Goal: Find specific page/section: Find specific page/section

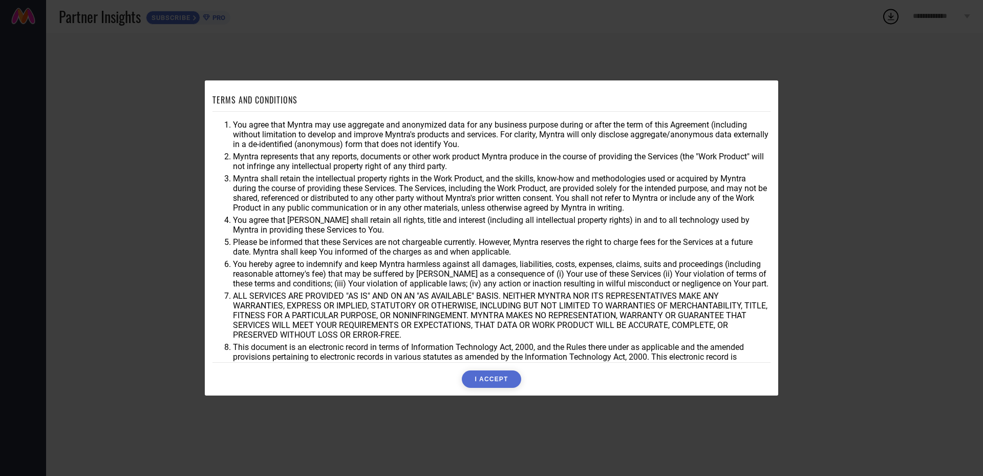
drag, startPoint x: 460, startPoint y: 123, endPoint x: 607, endPoint y: 121, distance: 146.5
click at [607, 121] on li "You agree that Myntra may use aggregate and anonymized data for any business pu…" at bounding box center [502, 134] width 538 height 29
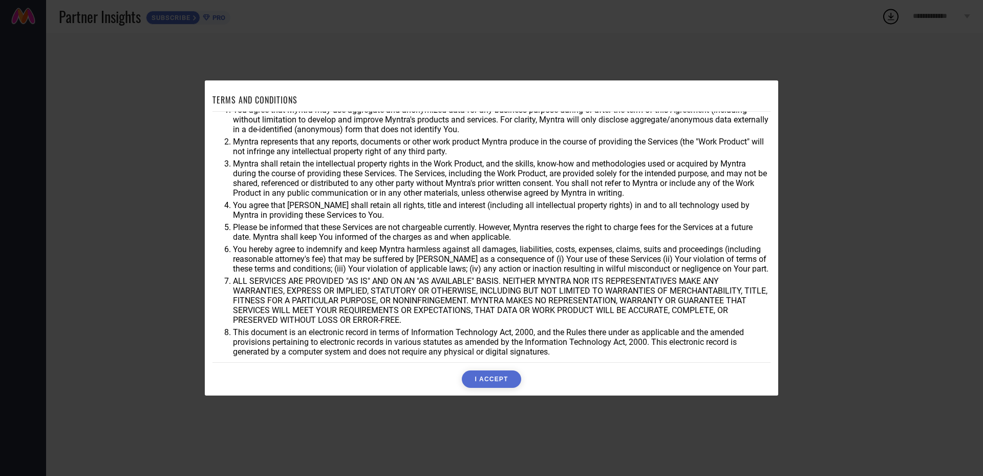
scroll to position [27, 0]
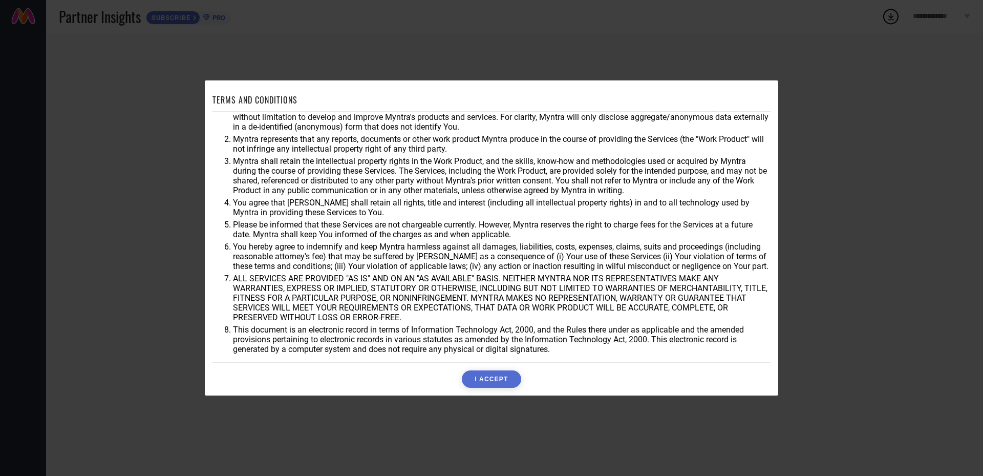
click at [494, 379] on button "I ACCEPT" at bounding box center [491, 378] width 59 height 17
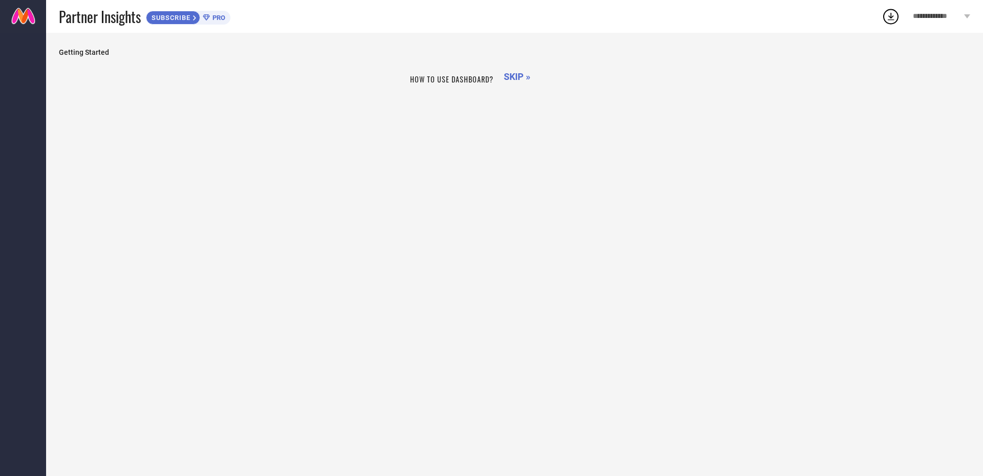
click at [514, 78] on span "SKIP »" at bounding box center [517, 76] width 27 height 11
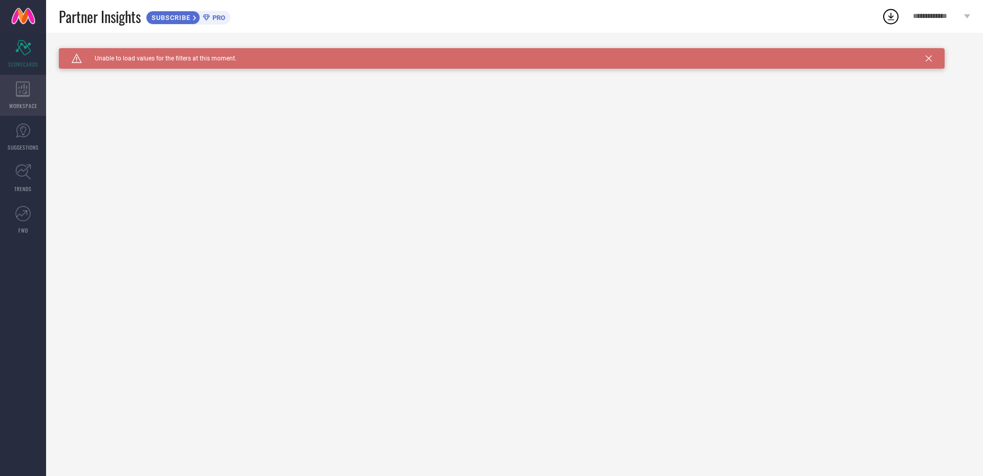
click at [26, 98] on div "WORKSPACE" at bounding box center [23, 95] width 46 height 41
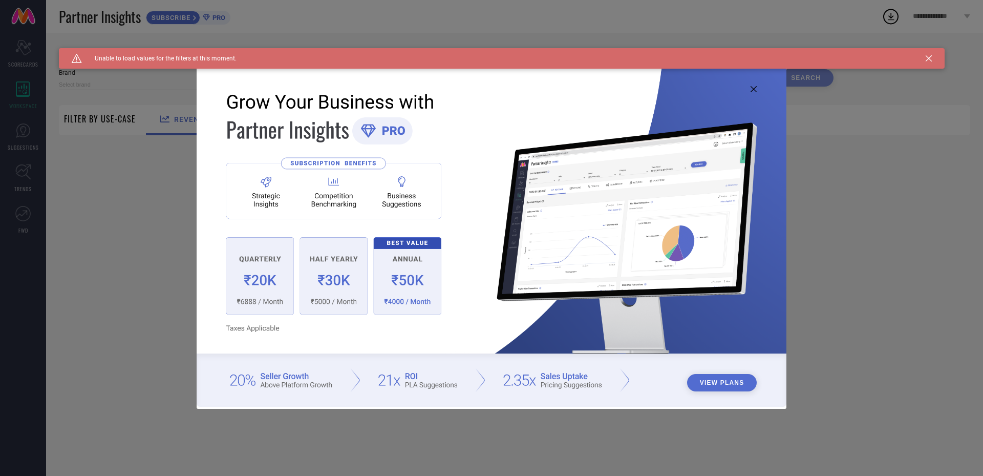
type input "1 STOP FASHION"
type input "All"
click at [929, 56] on icon at bounding box center [929, 58] width 6 height 6
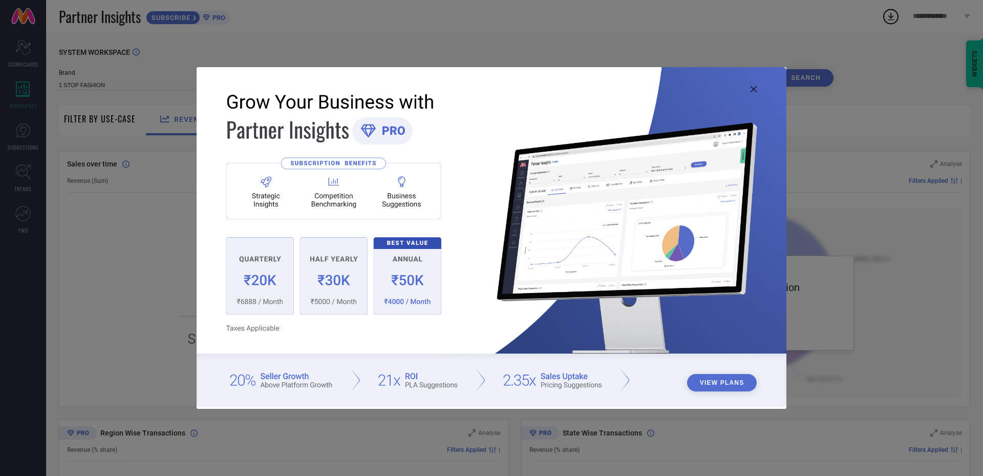
click at [751, 86] on img at bounding box center [492, 236] width 590 height 339
click at [751, 89] on icon at bounding box center [754, 89] width 6 height 6
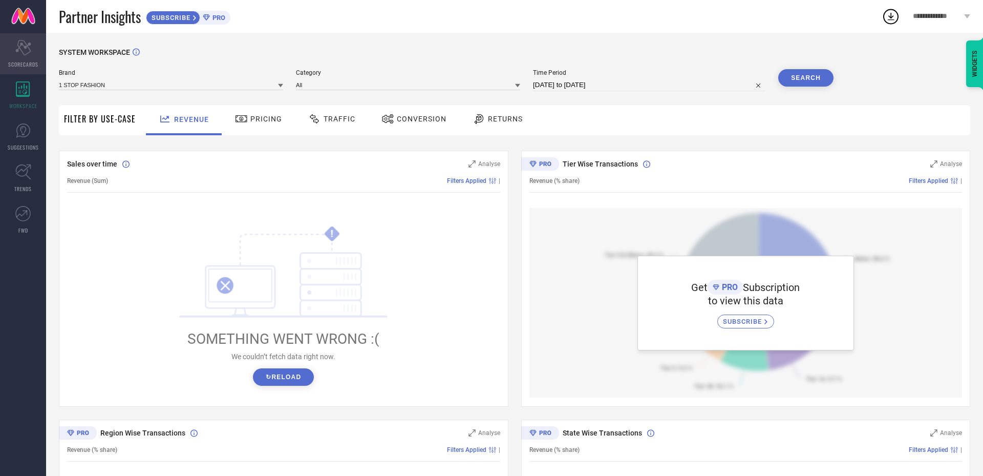
click at [24, 59] on div "Scorecard SCORECARDS" at bounding box center [23, 53] width 46 height 41
